Goal: Transaction & Acquisition: Purchase product/service

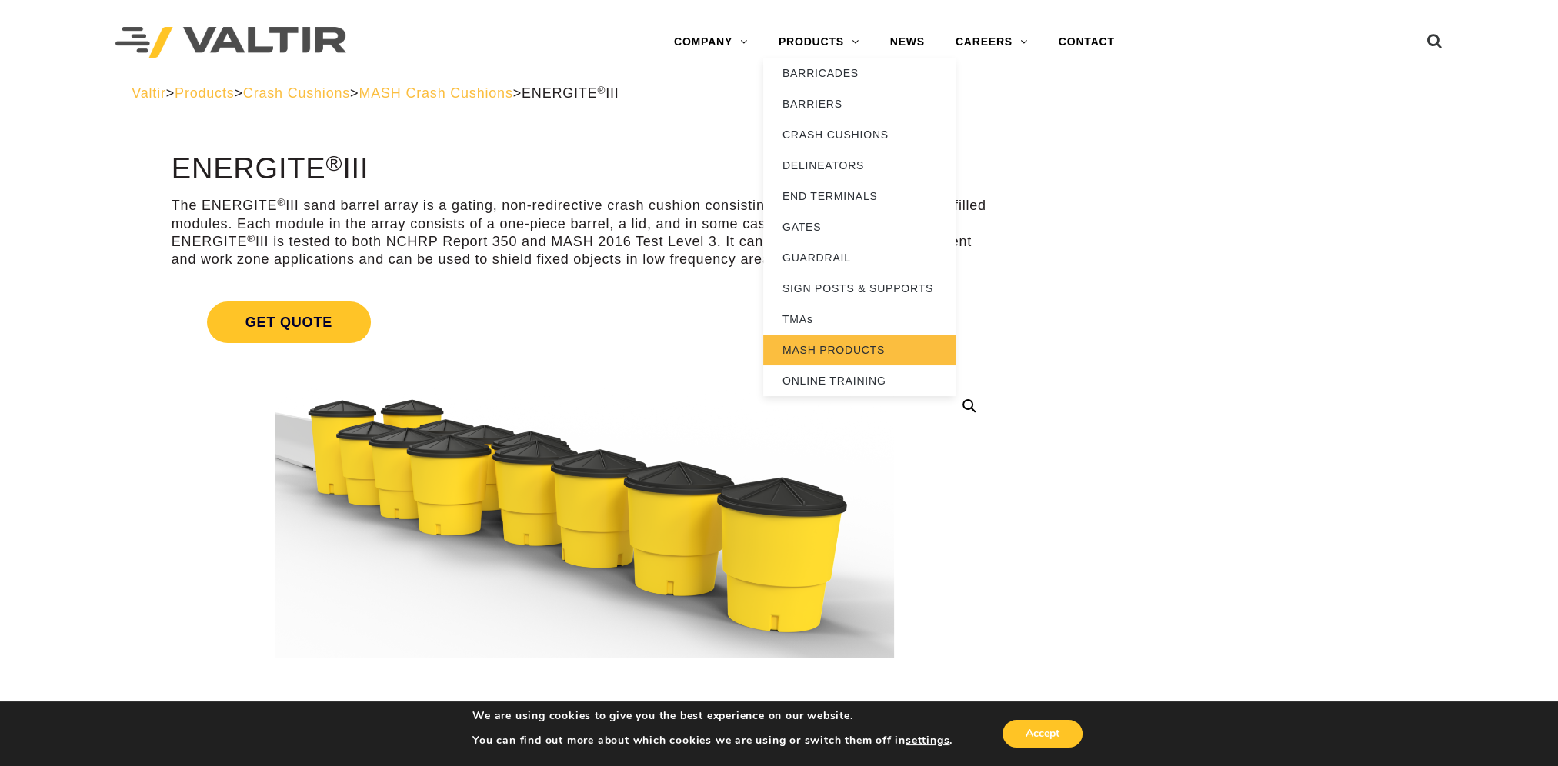
click at [819, 351] on link "MASH PRODUCTS" at bounding box center [859, 350] width 192 height 31
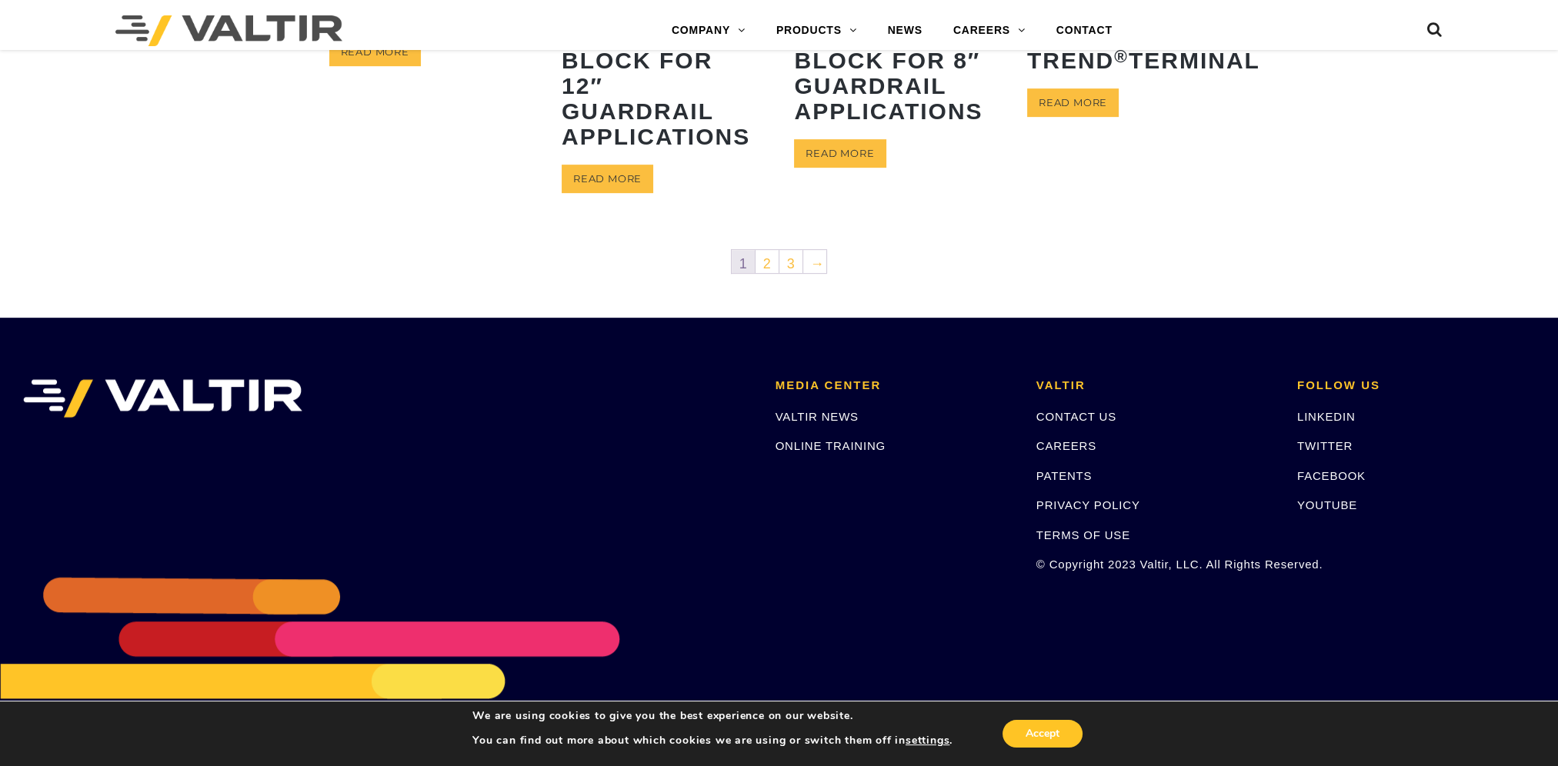
scroll to position [958, 0]
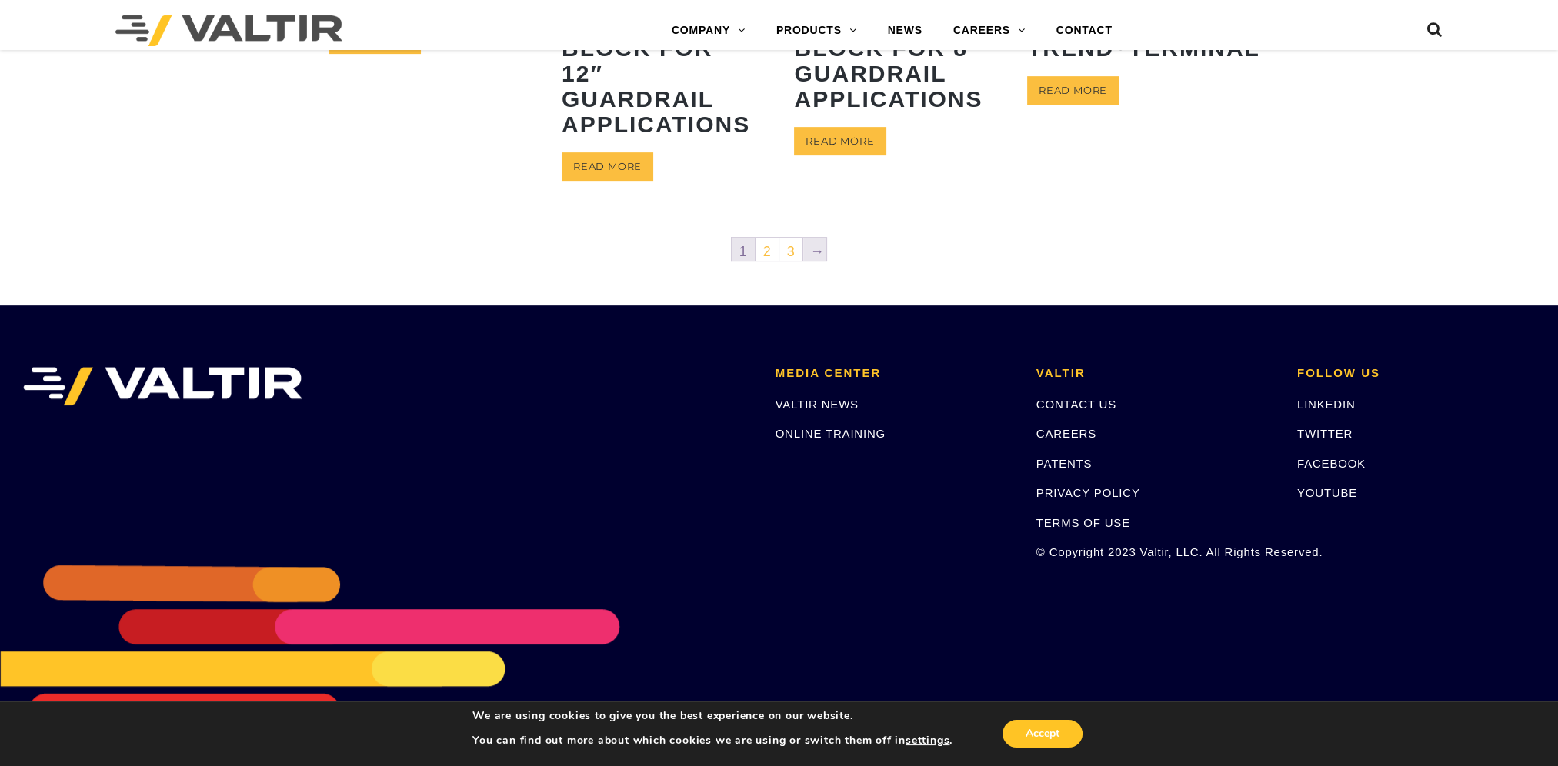
click at [816, 250] on link "→" at bounding box center [814, 249] width 23 height 23
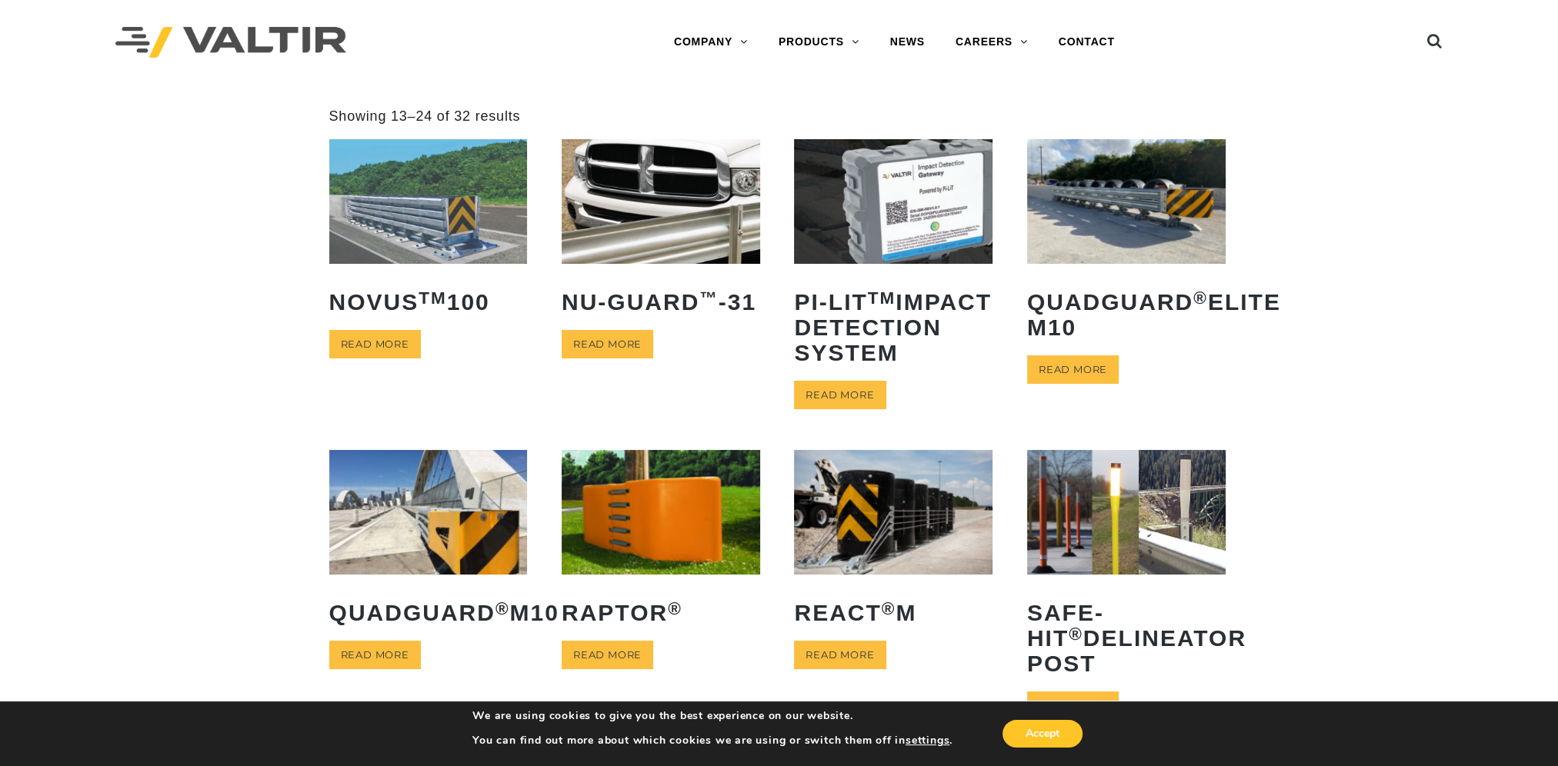
click at [395, 228] on img at bounding box center [428, 201] width 198 height 124
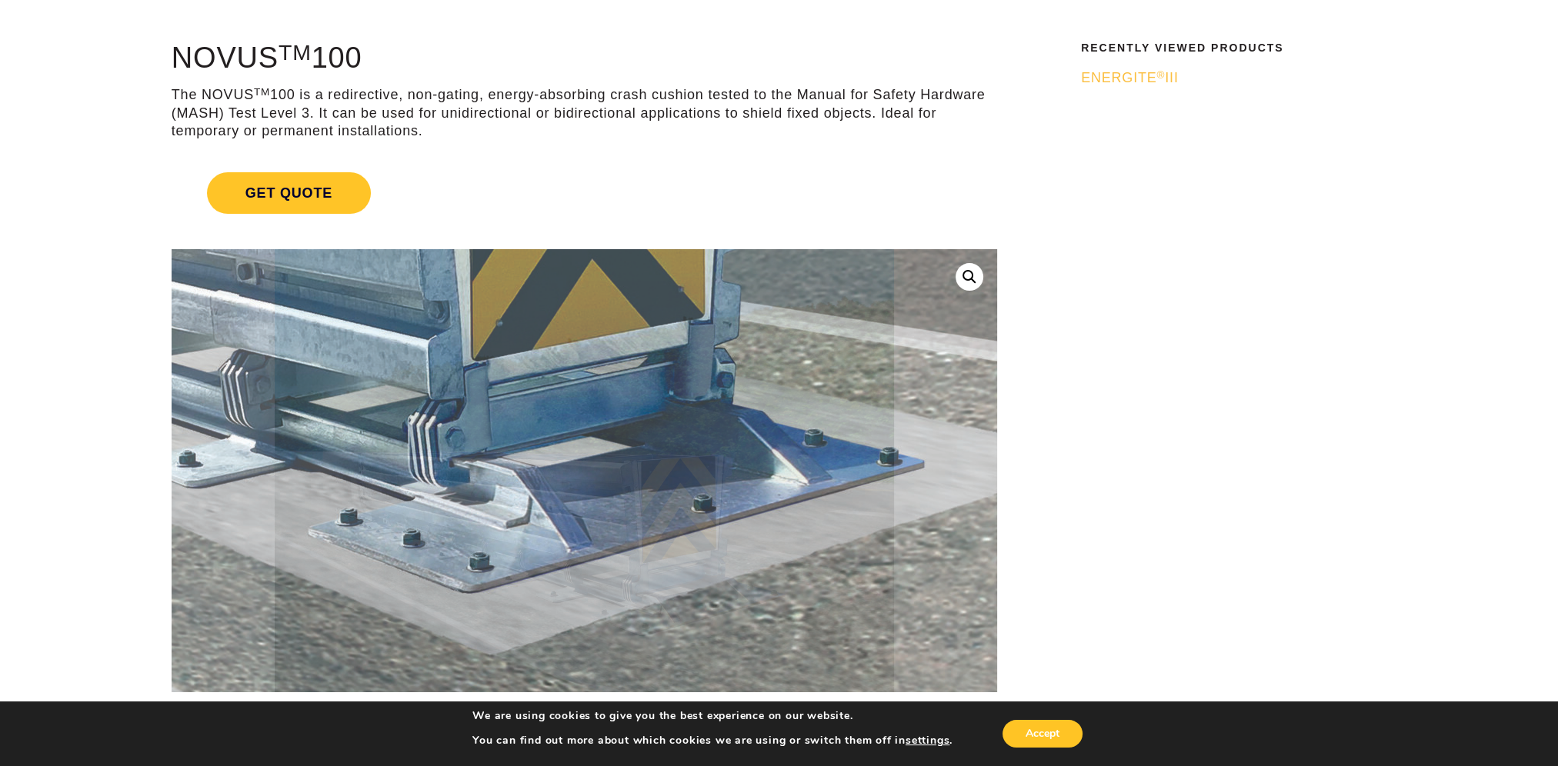
scroll to position [385, 0]
